Goal: Task Accomplishment & Management: Complete application form

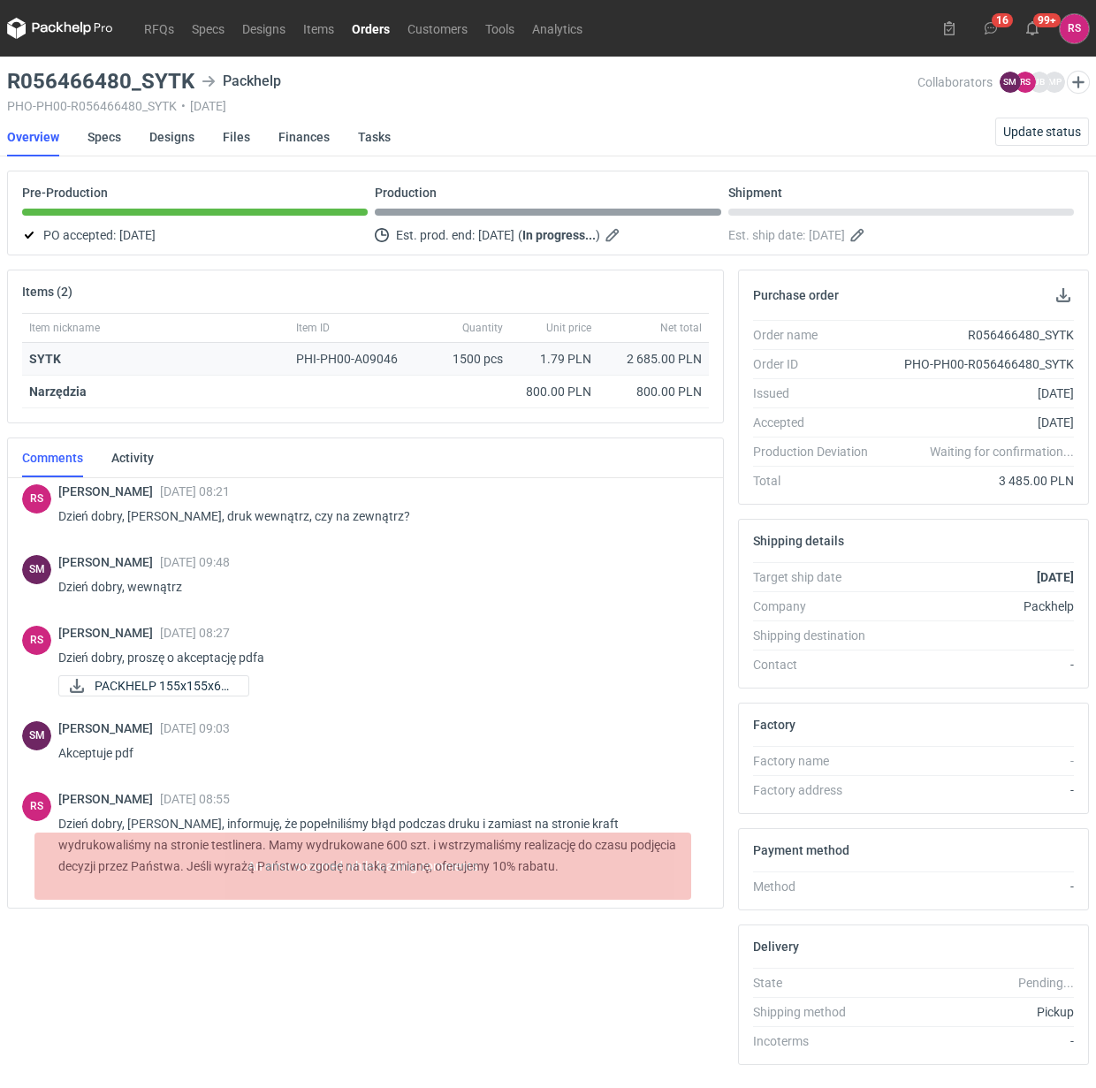
scroll to position [84, 0]
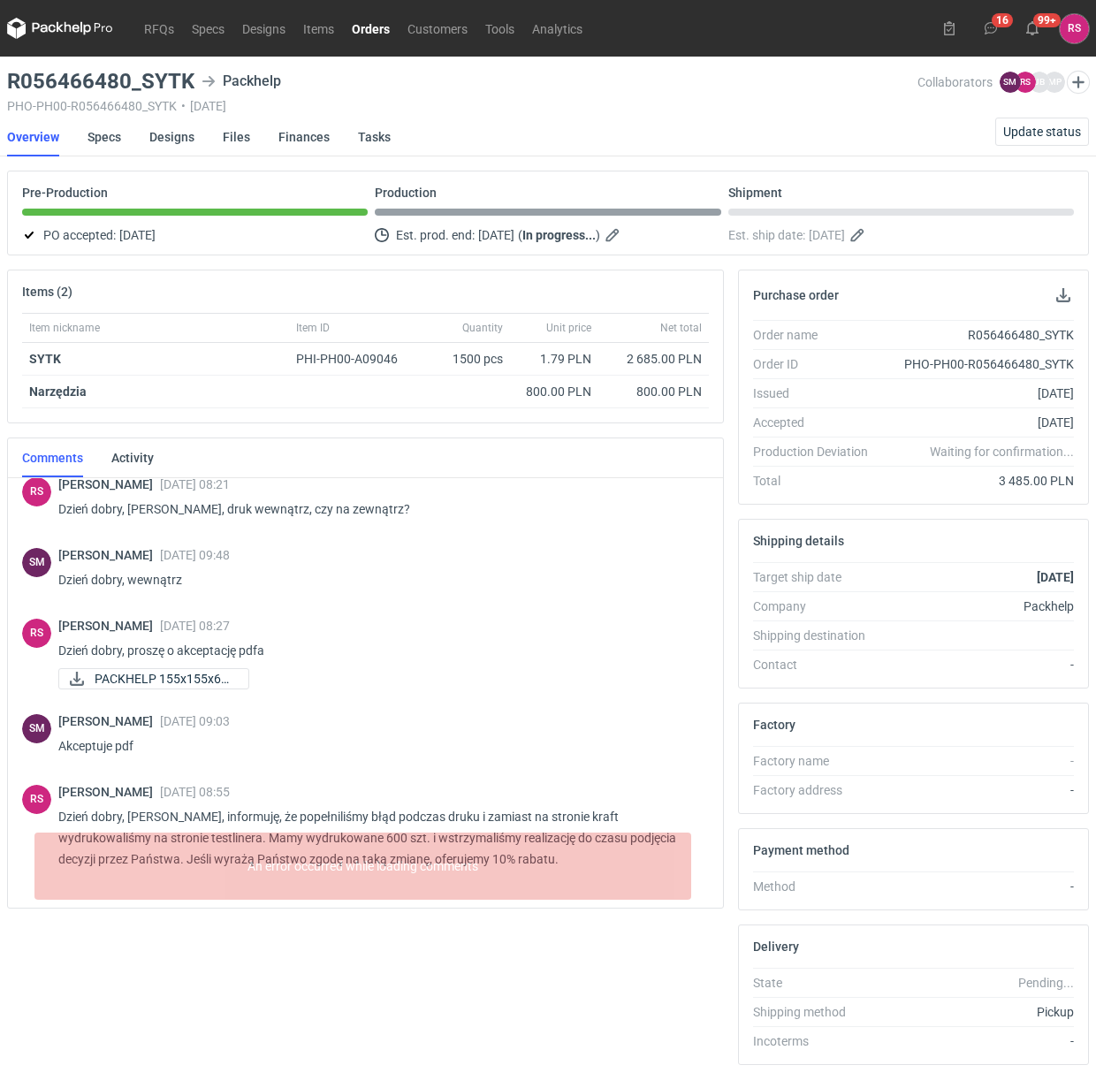
click at [536, 546] on div "SM [PERSON_NAME] [DATE] 09:48 Dzień dobry, wewnątrz" at bounding box center [365, 572] width 687 height 71
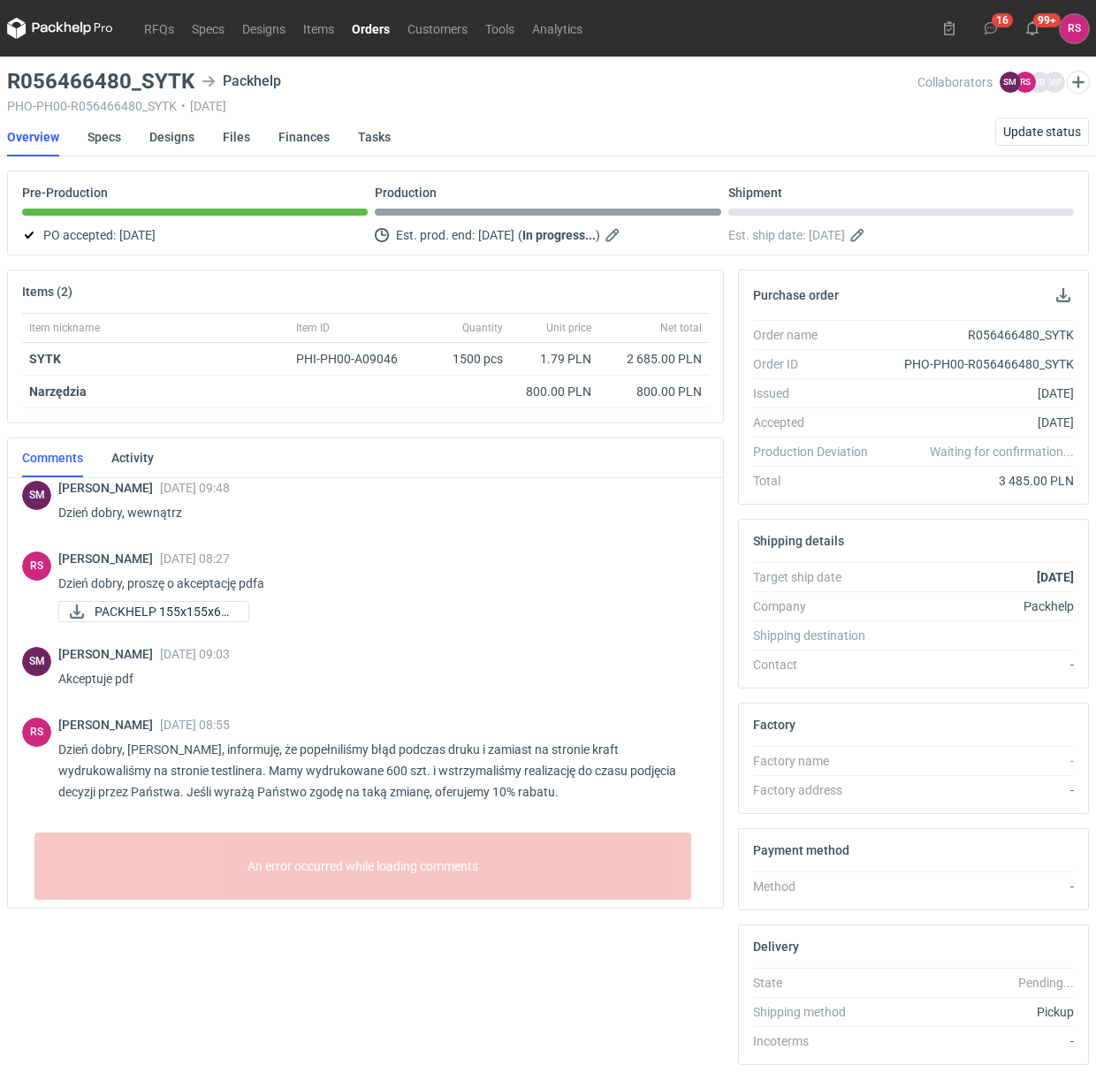
scroll to position [77, 0]
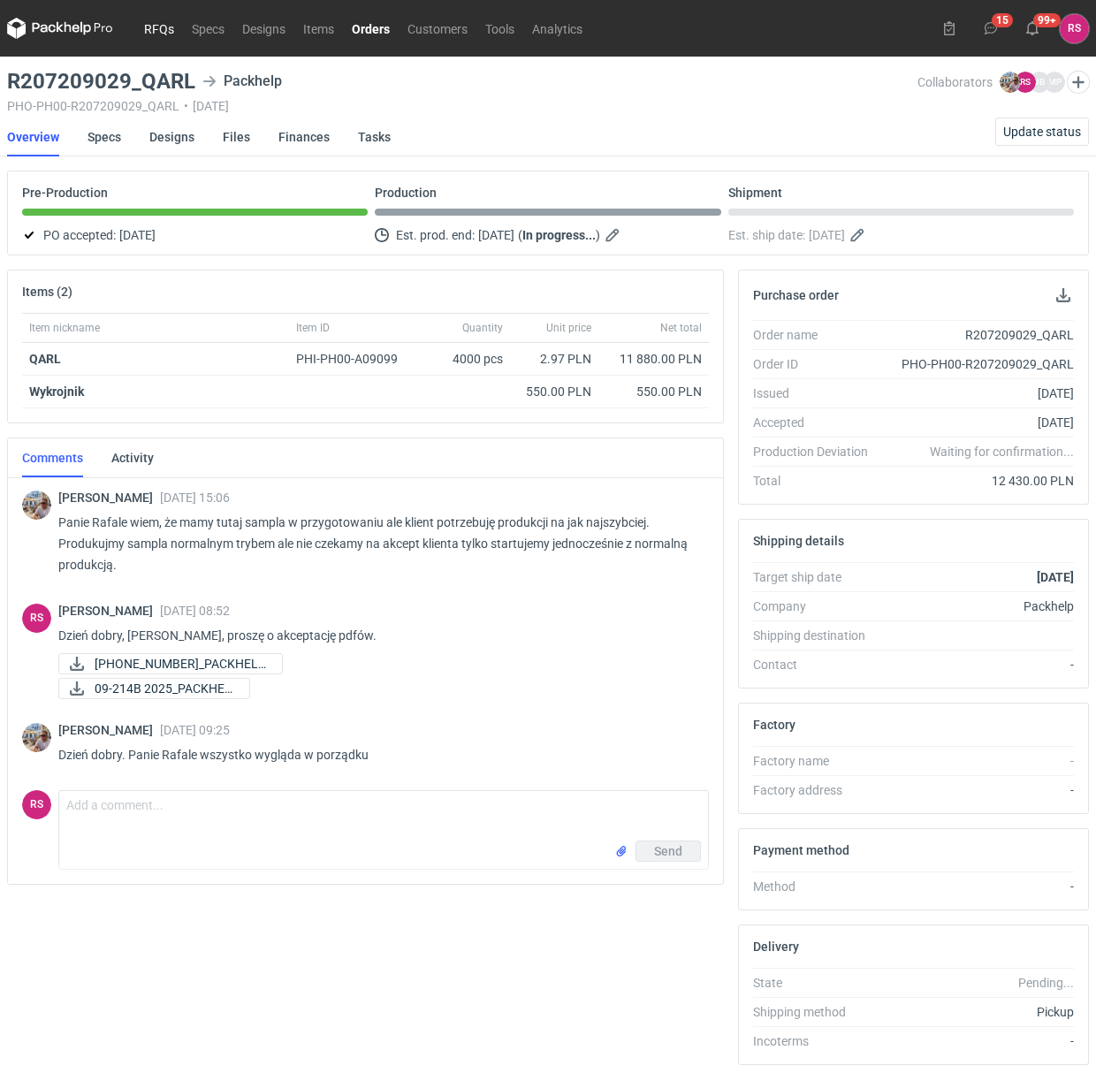
click at [148, 34] on link "RFQs" at bounding box center [159, 28] width 48 height 21
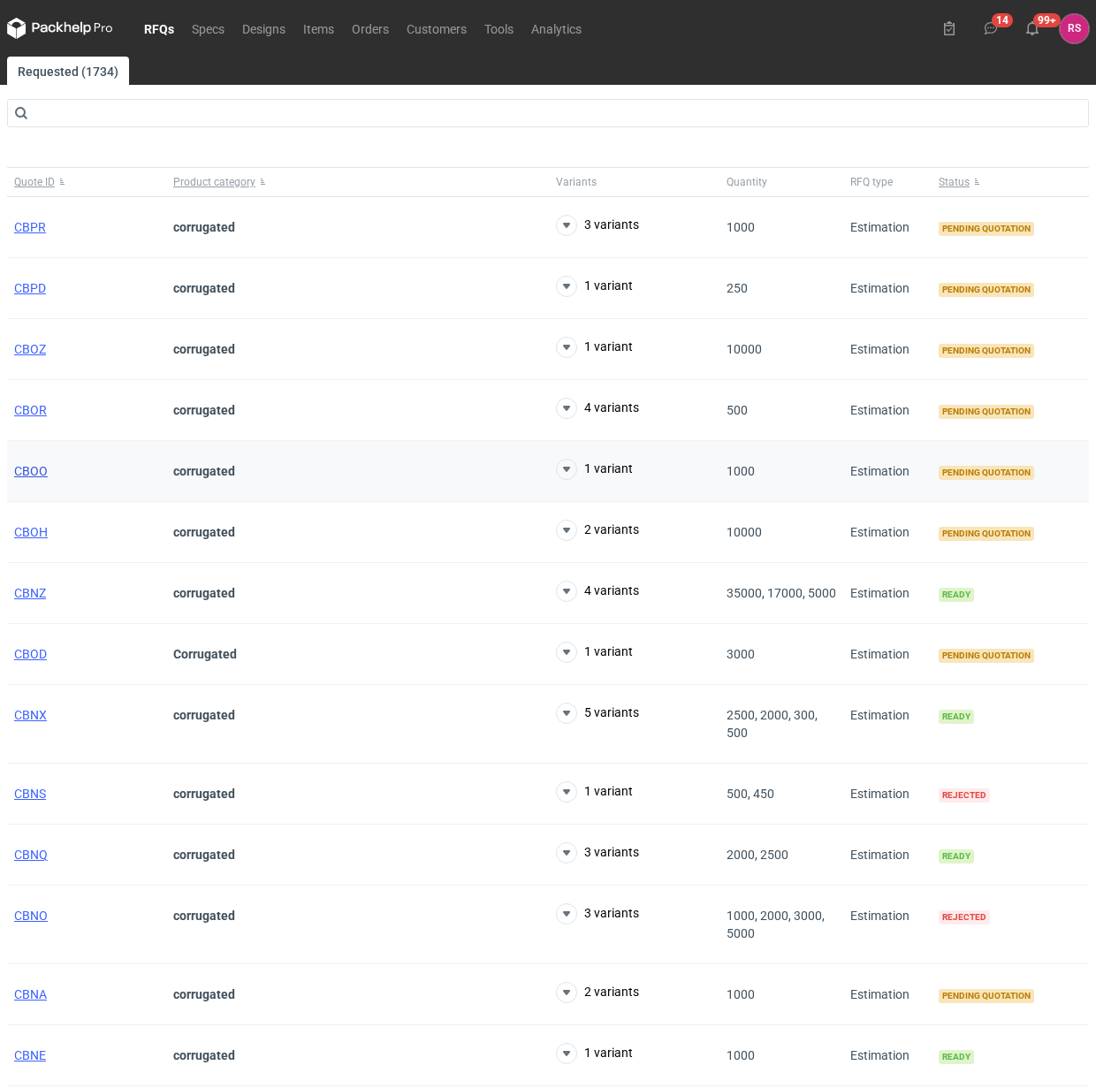
click at [38, 477] on span "CBOO" at bounding box center [31, 471] width 34 height 14
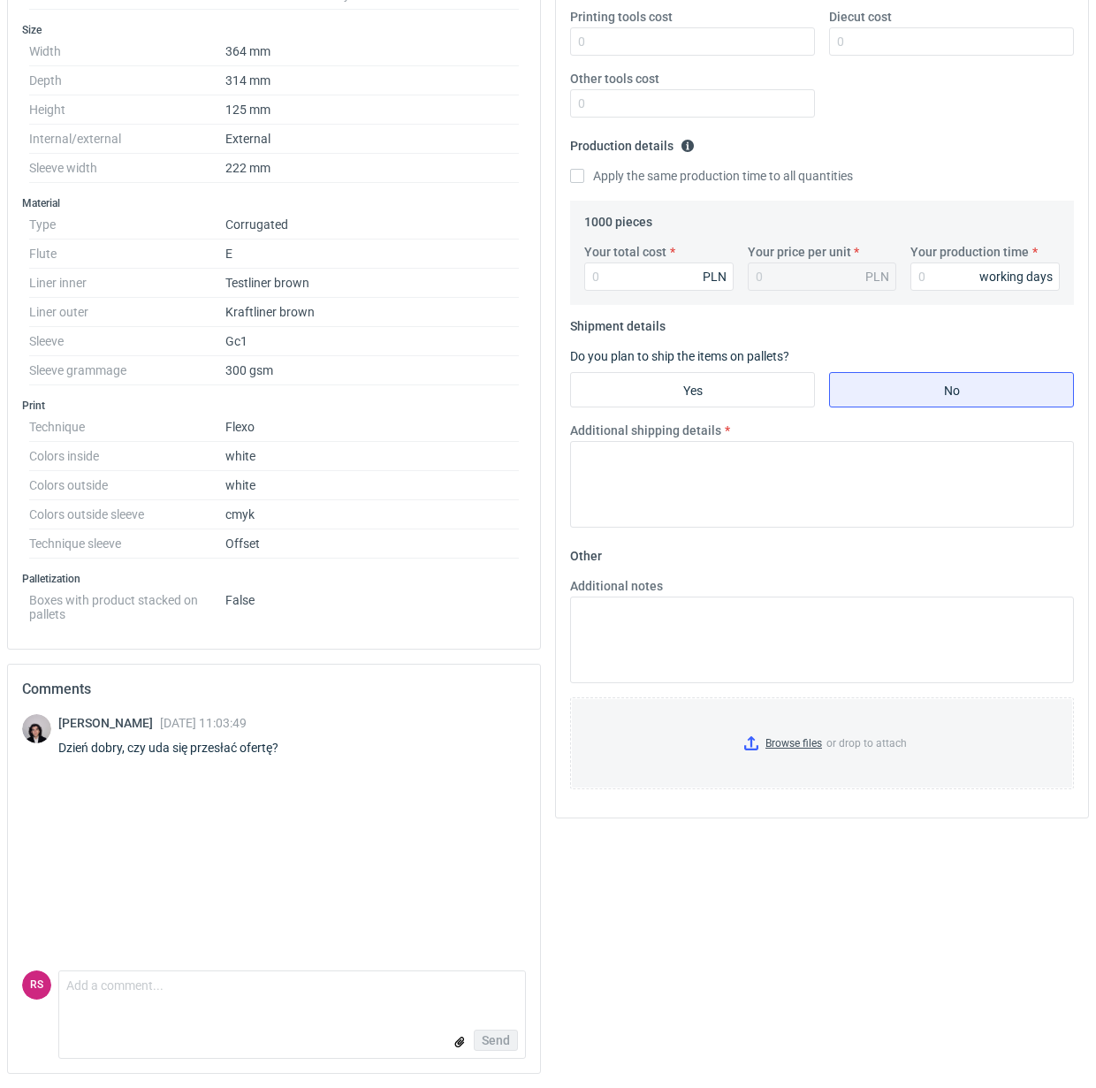
scroll to position [417, 0]
click at [234, 997] on textarea "Comment message" at bounding box center [292, 989] width 466 height 37
click at [115, 985] on textarea "Tak, będie dzisiaj." at bounding box center [292, 989] width 466 height 37
click at [302, 996] on textarea "Tak, będzie dzisiaj." at bounding box center [292, 989] width 466 height 37
type textarea "Tak, będzie dzisiaj."
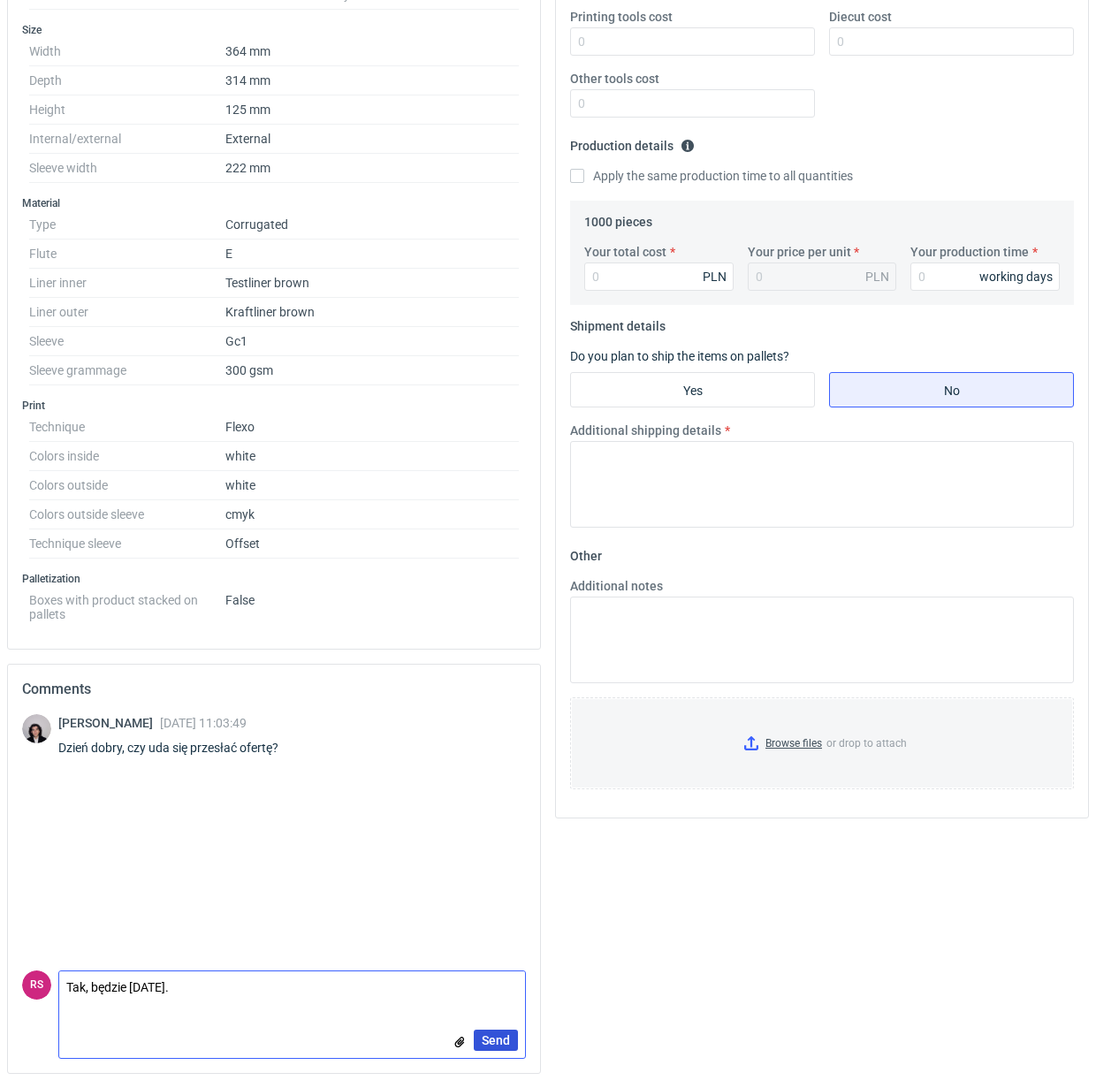
click at [482, 1043] on span "Send" at bounding box center [496, 1040] width 28 height 12
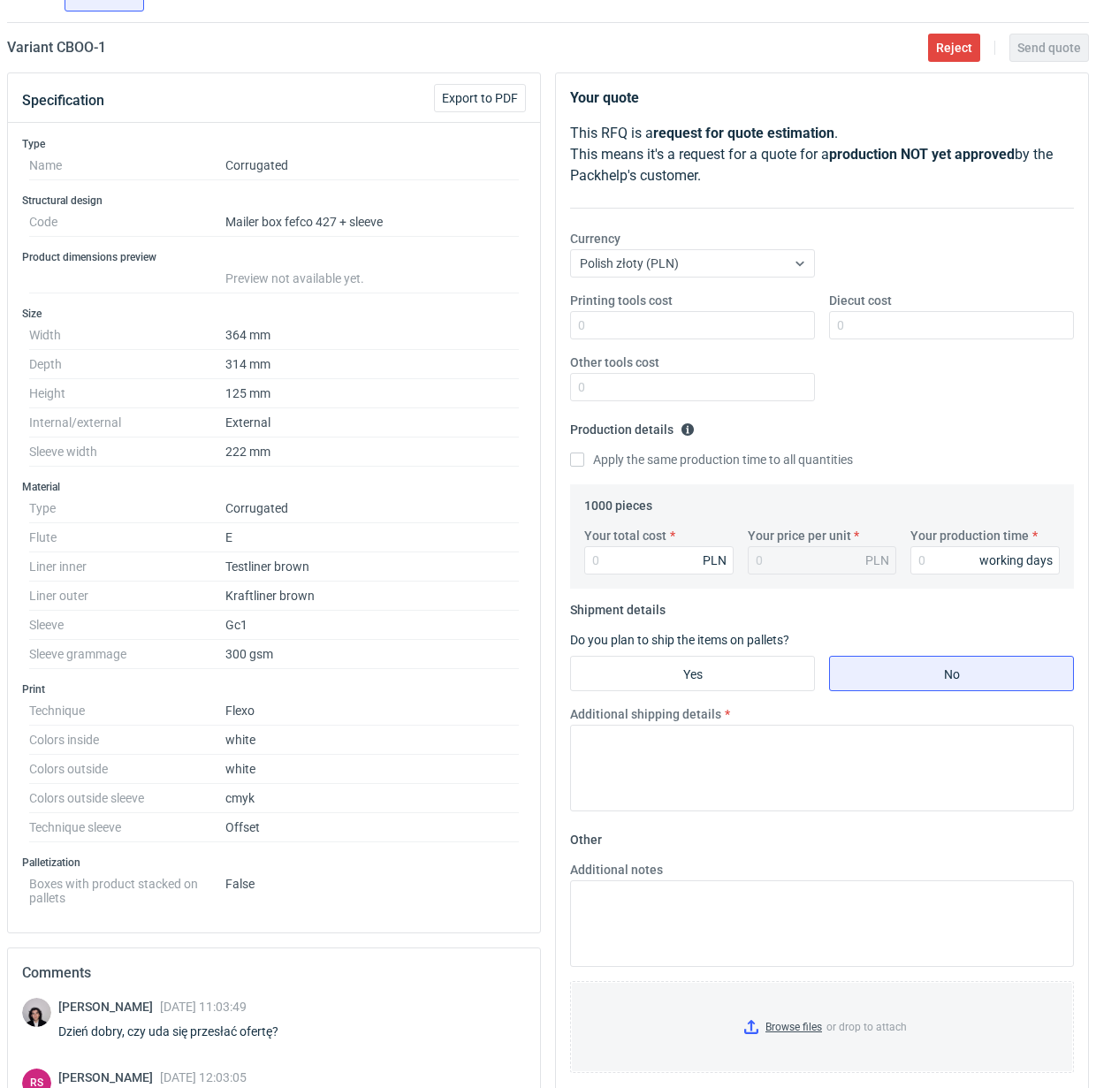
scroll to position [86, 0]
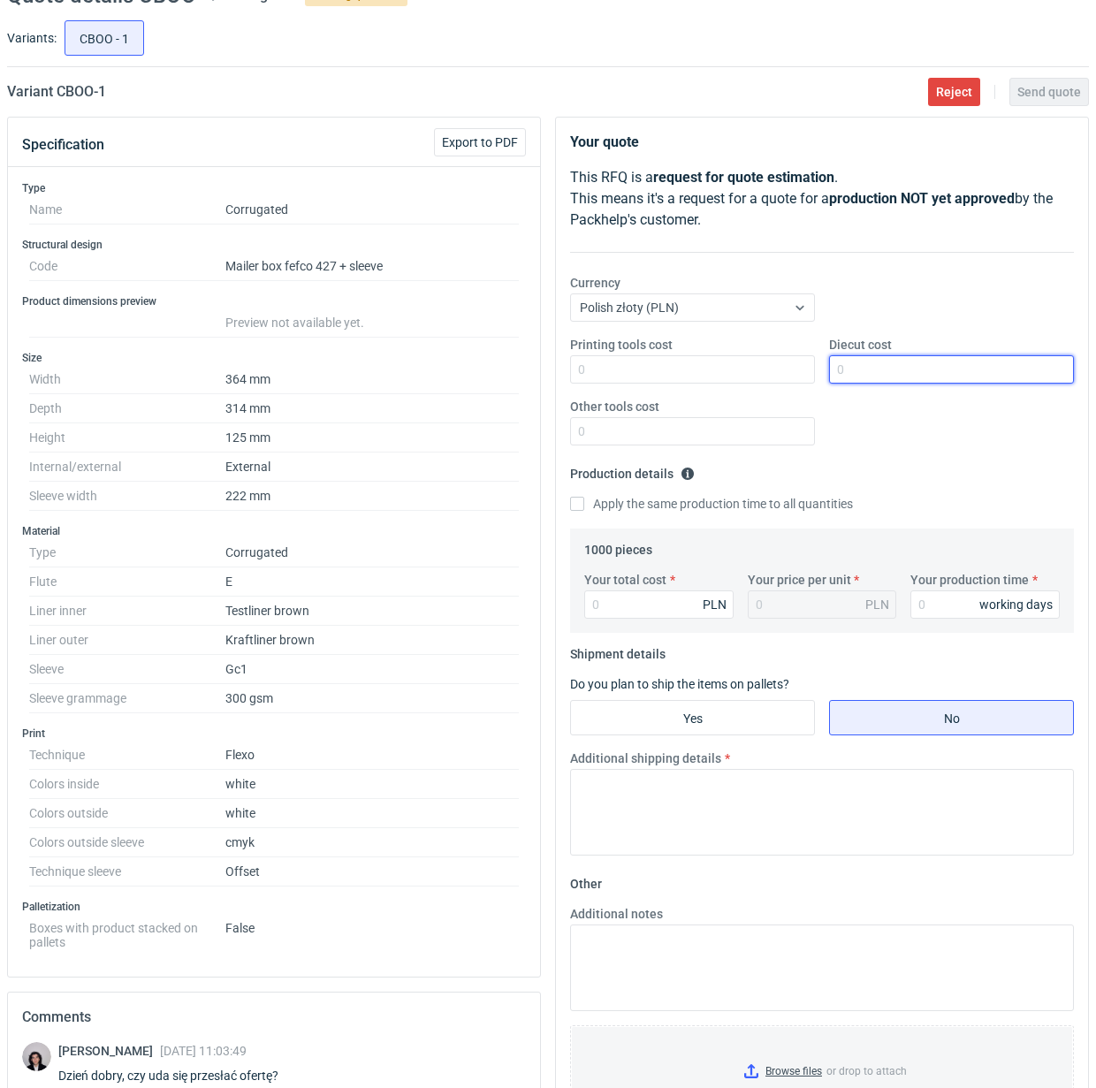
click at [903, 367] on input "Diecut cost" at bounding box center [951, 369] width 245 height 28
type input "1500"
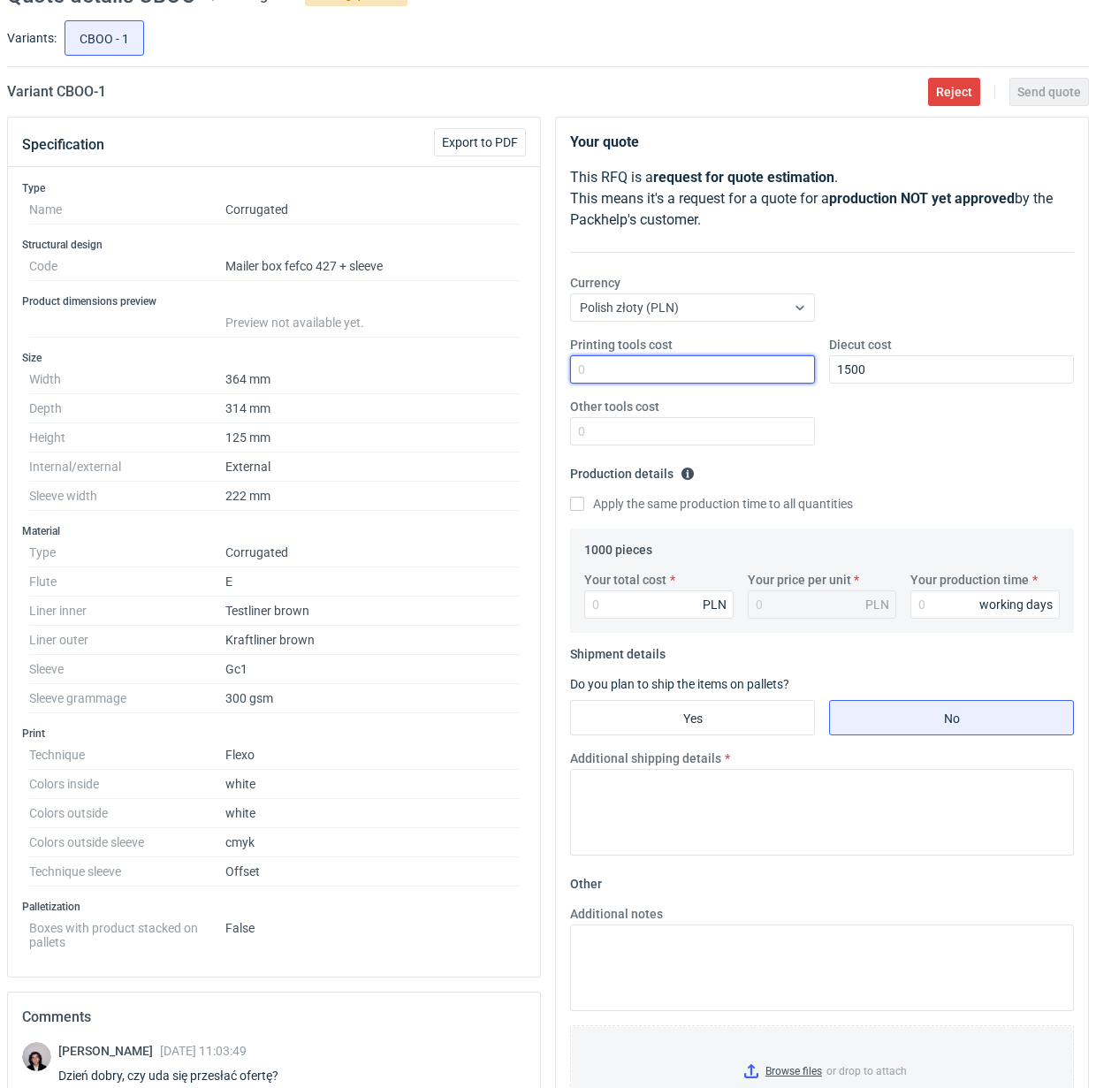
click at [718, 368] on input "Printing tools cost" at bounding box center [692, 369] width 245 height 28
type input "3000"
click at [570, 497] on input "Apply the same production time to all quantities" at bounding box center [577, 504] width 14 height 14
checkbox input "true"
type input "5650"
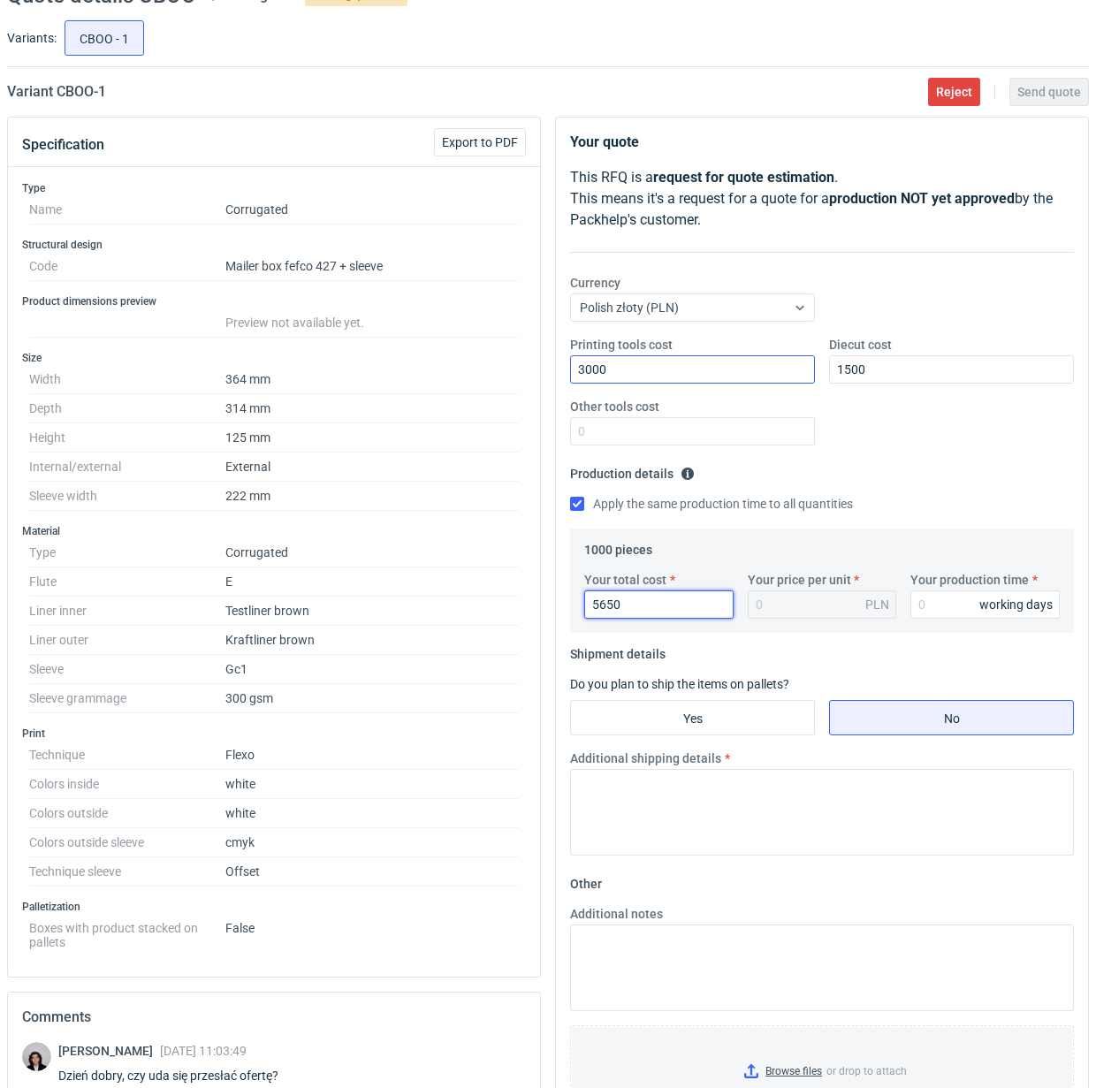
type input "5.65"
type input "5650"
type input "15"
click at [702, 712] on input "Yes" at bounding box center [692, 718] width 243 height 34
radio input "true"
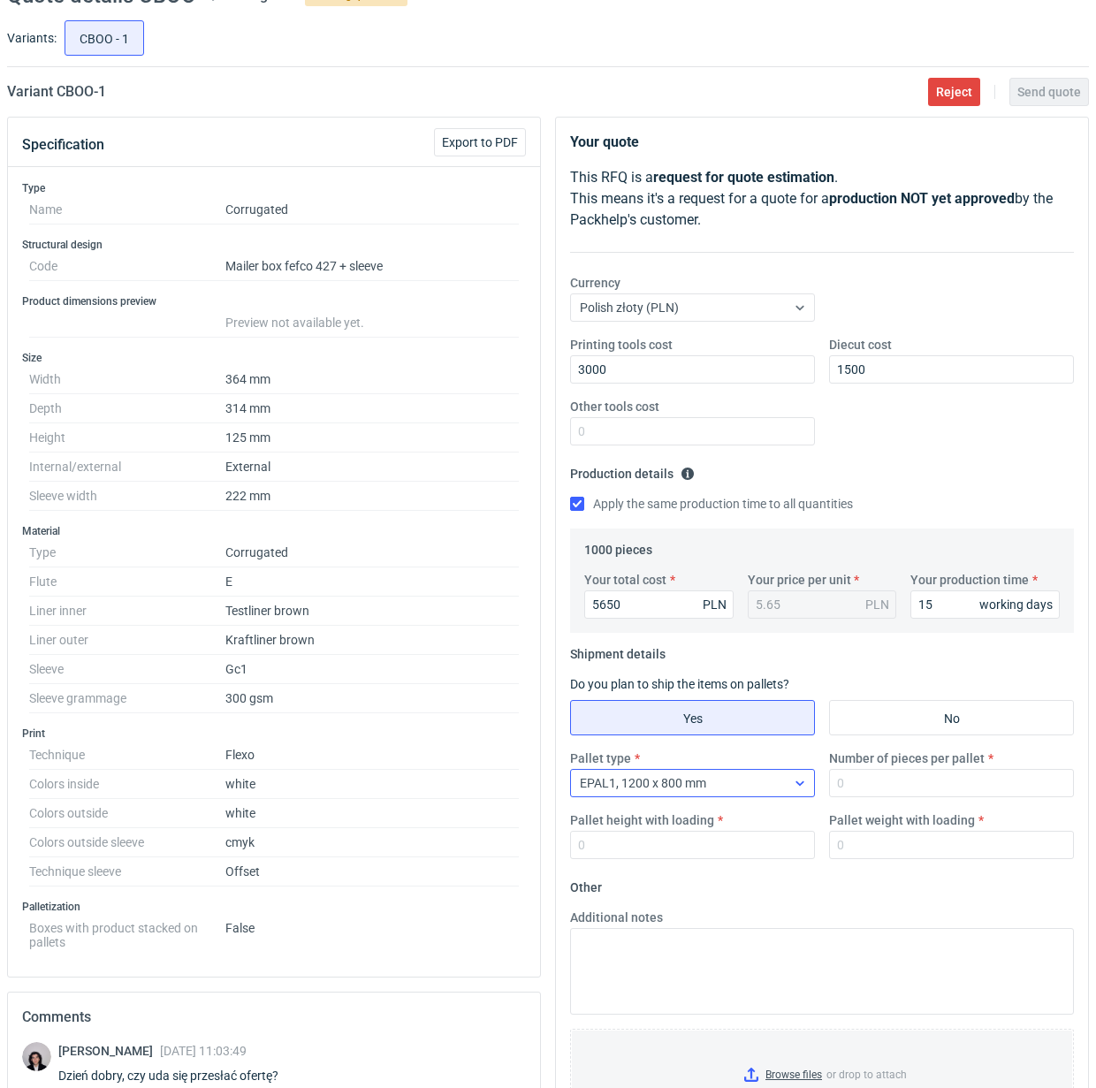
click at [763, 784] on div "EPAL1, 1200 x 800 mm" at bounding box center [678, 782] width 215 height 25
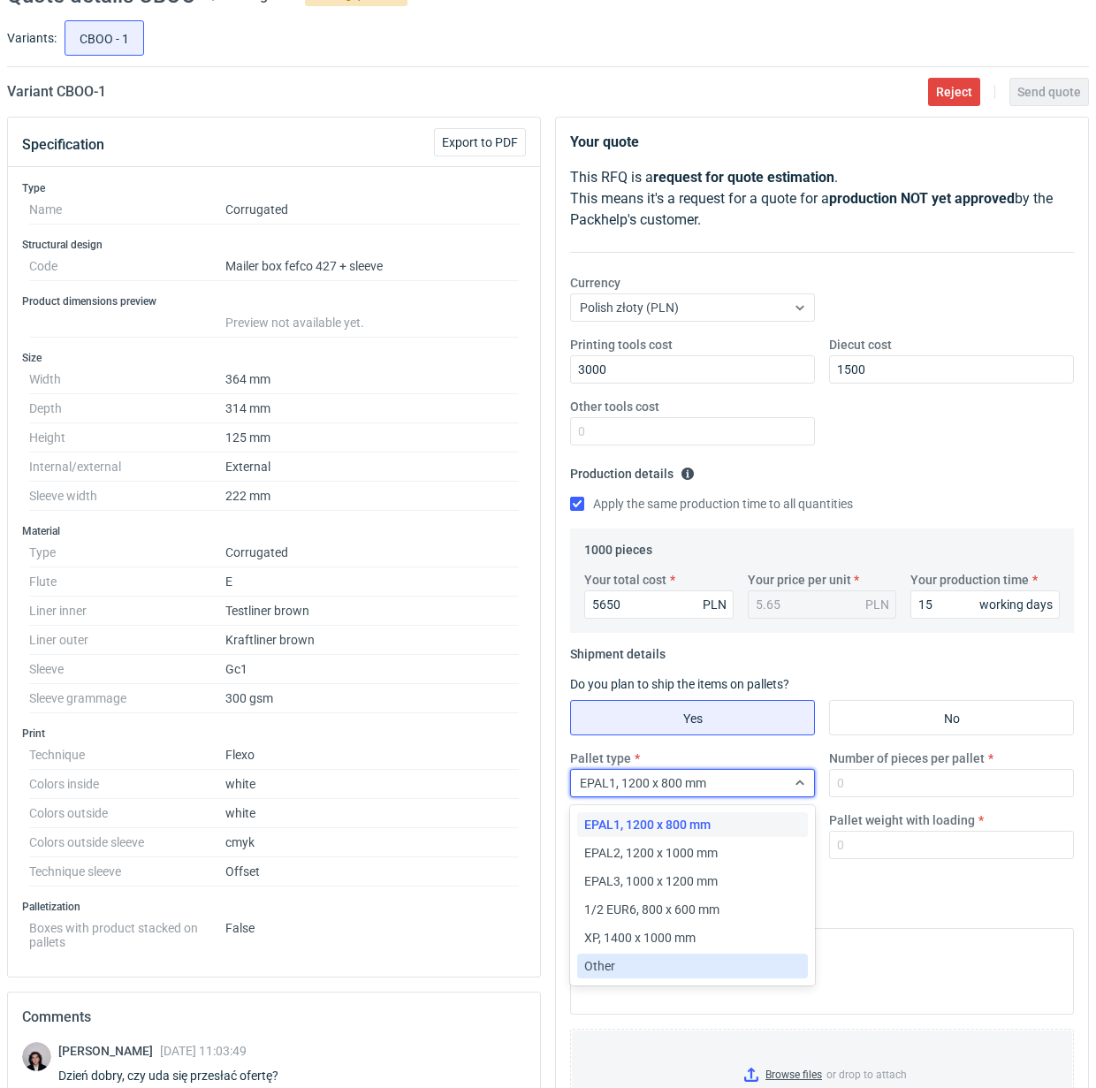
click at [621, 964] on div "Other" at bounding box center [692, 966] width 216 height 18
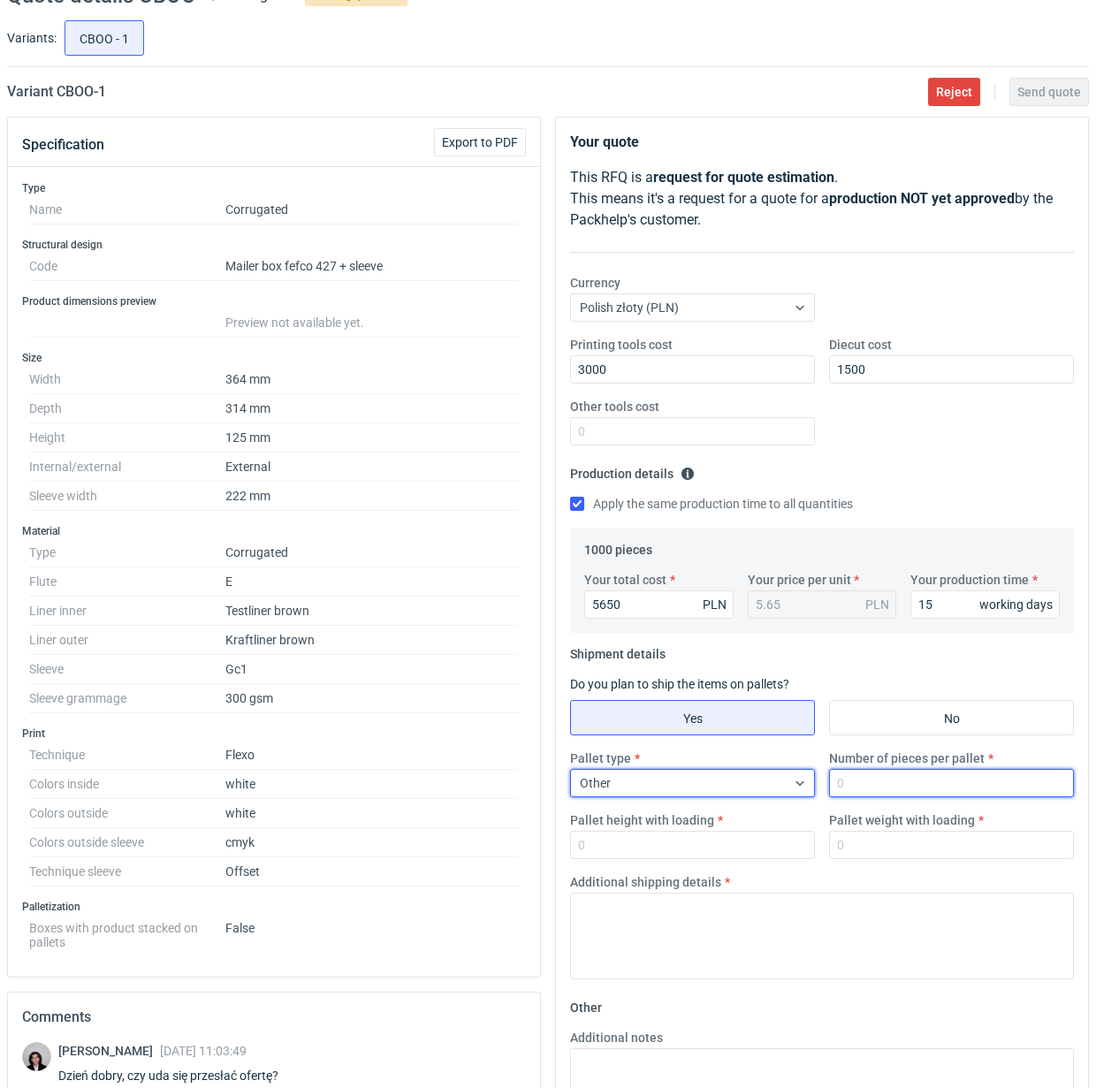
click at [925, 792] on input "Number of pieces per pallet" at bounding box center [951, 783] width 245 height 28
type input "1000"
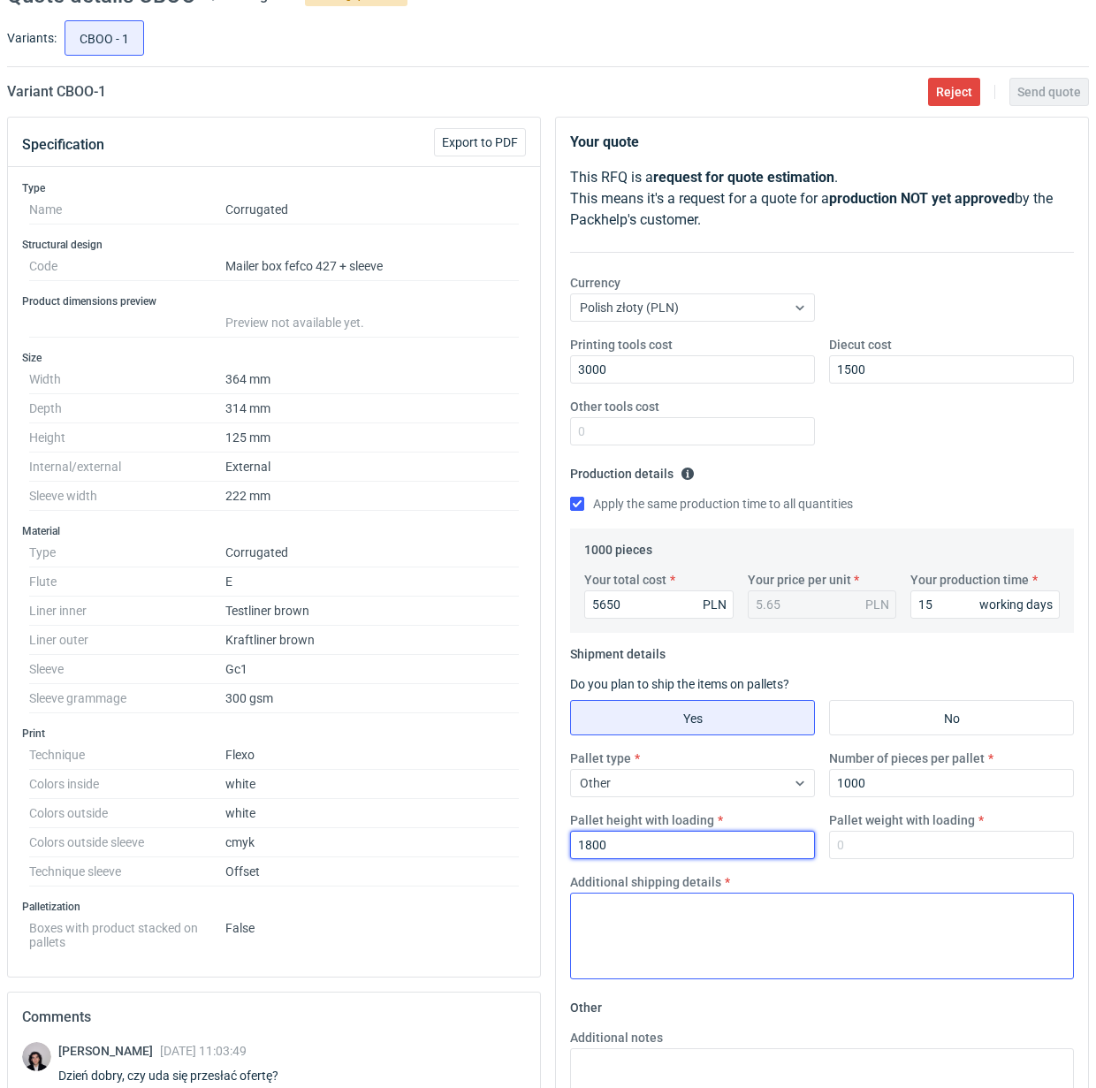
type input "1800"
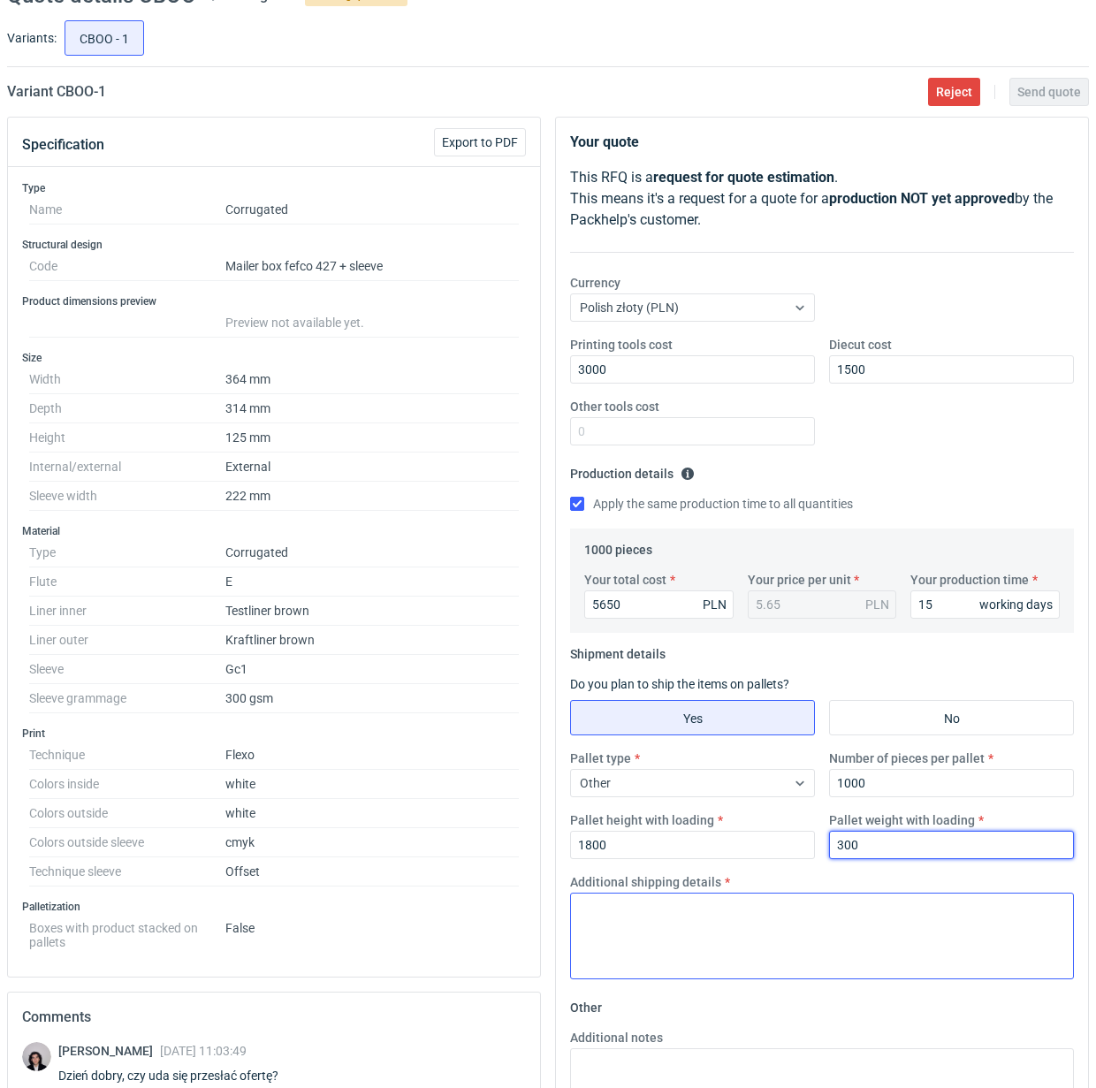
type input "300"
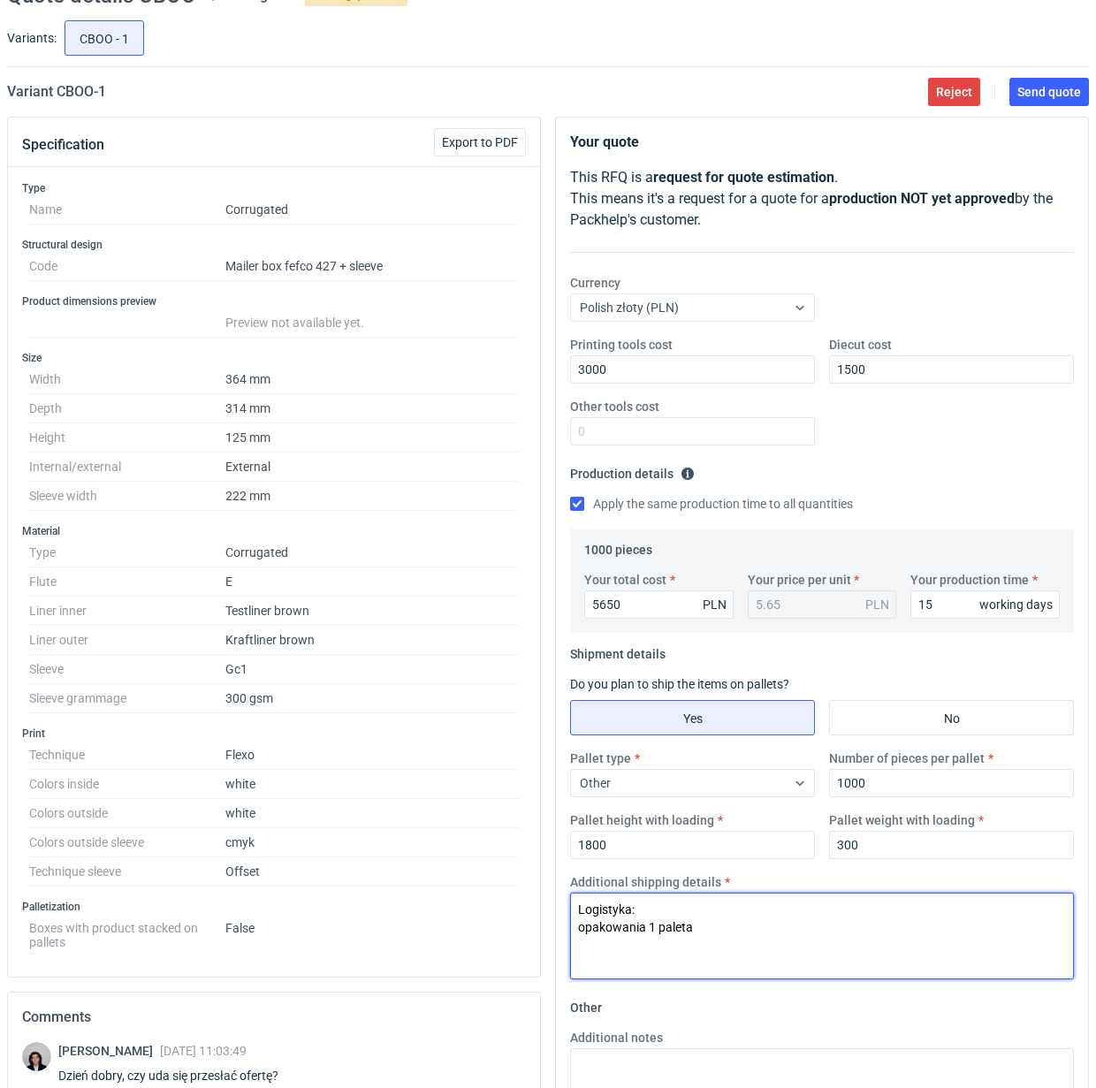
click at [734, 932] on textarea "Logistyka: opakowania 1 paleta" at bounding box center [822, 935] width 504 height 87
type textarea "Logistyka: opakowania 1 paleta 1200x870, obwoluta 1 paleta 1200x800"
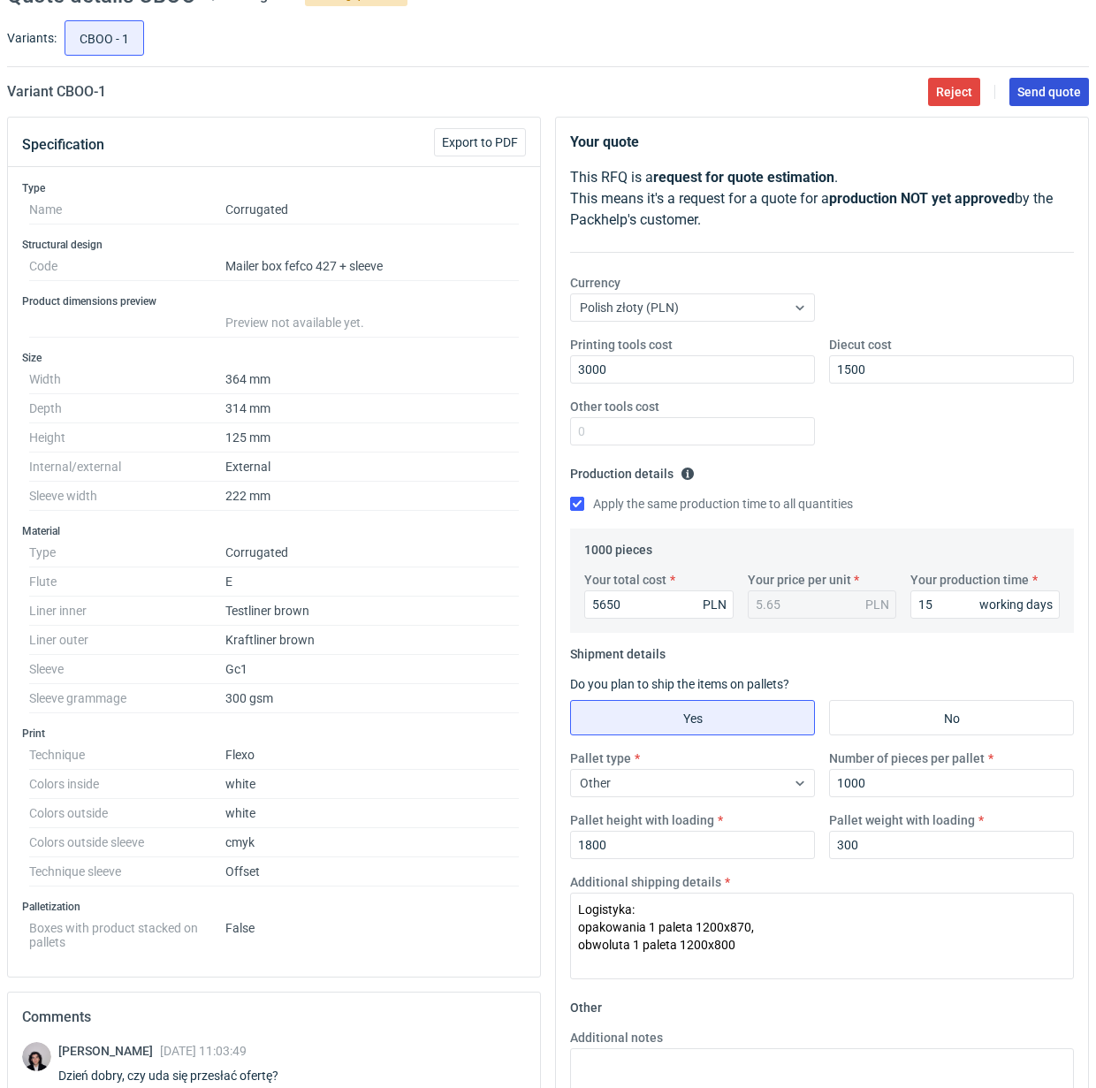
click at [1045, 89] on span "Send quote" at bounding box center [1049, 92] width 64 height 12
